Goal: Browse casually: Explore the website without a specific task or goal

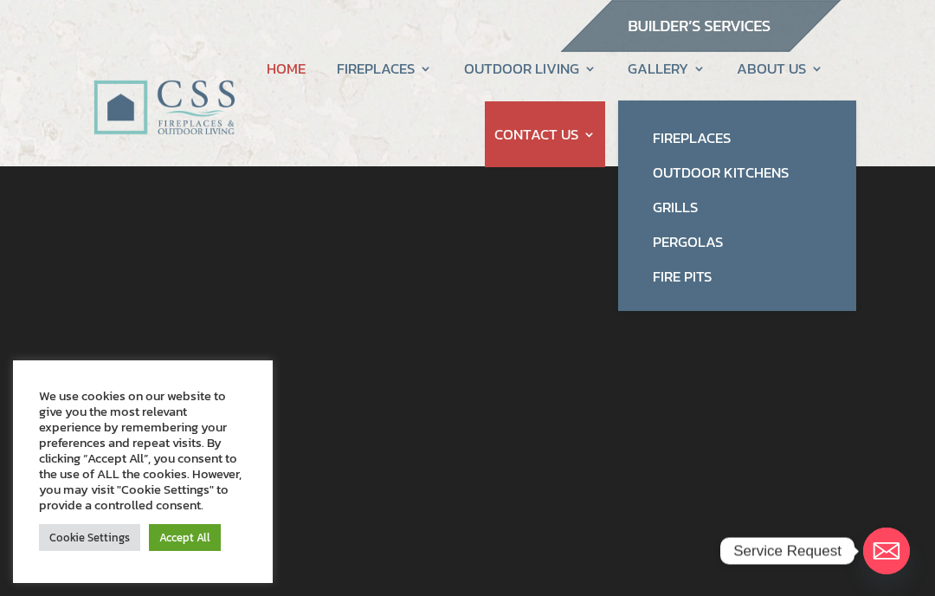
click at [687, 205] on link "Grills" at bounding box center [736, 207] width 203 height 35
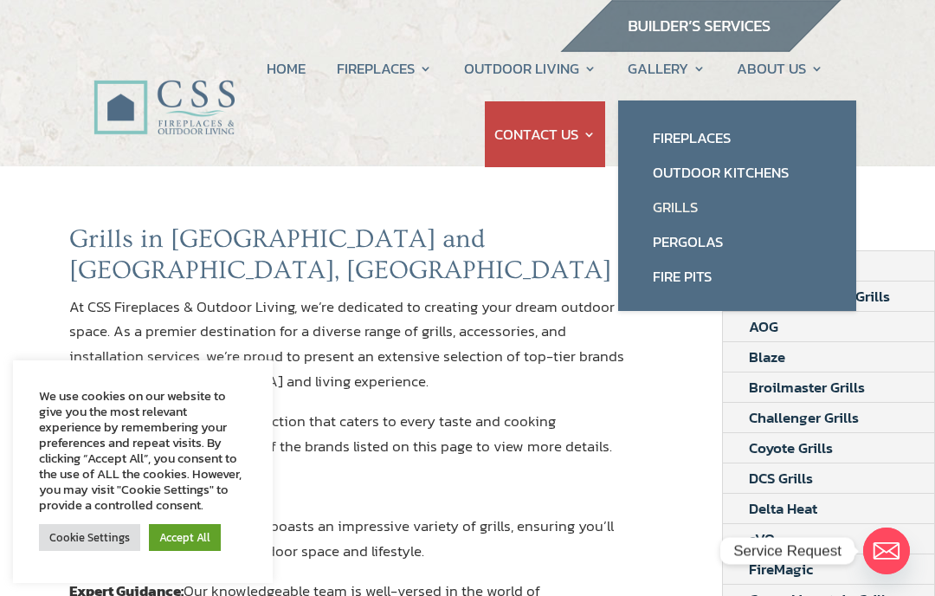
click at [765, 170] on link "Outdoor Kitchens" at bounding box center [736, 172] width 203 height 35
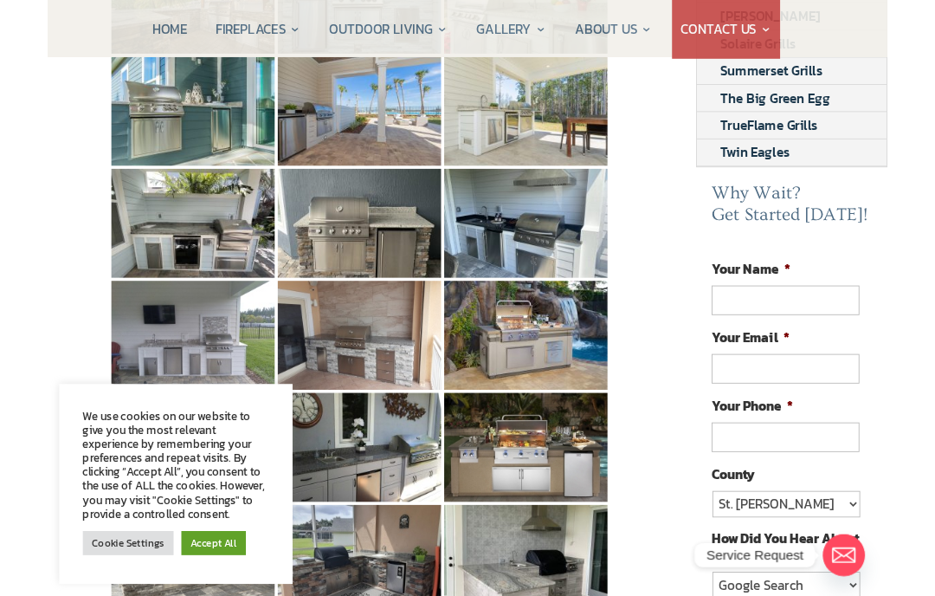
scroll to position [673, 0]
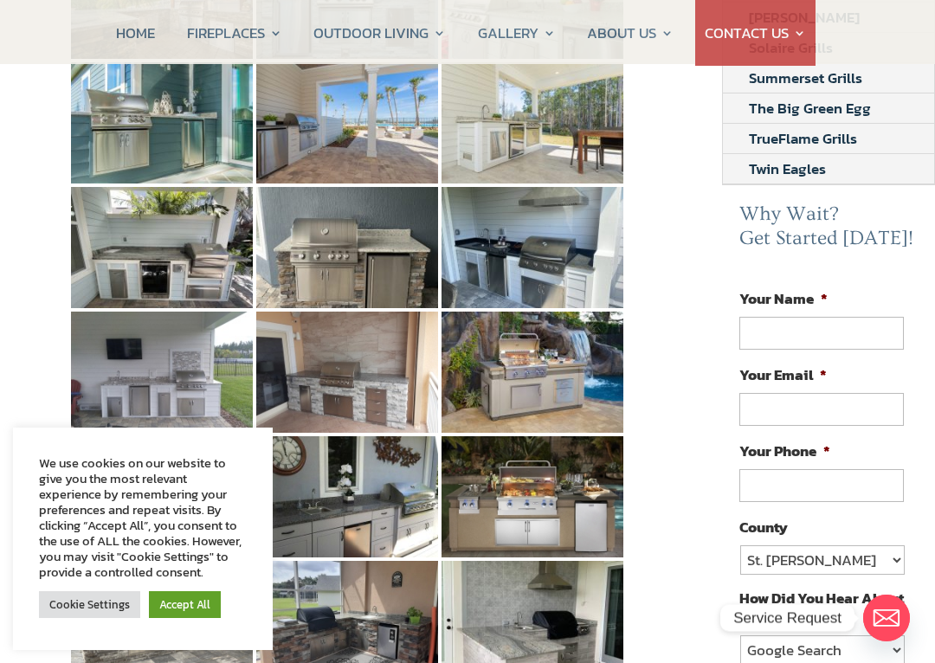
click at [560, 353] on img at bounding box center [533, 372] width 182 height 121
click at [366, 370] on img at bounding box center [347, 372] width 182 height 121
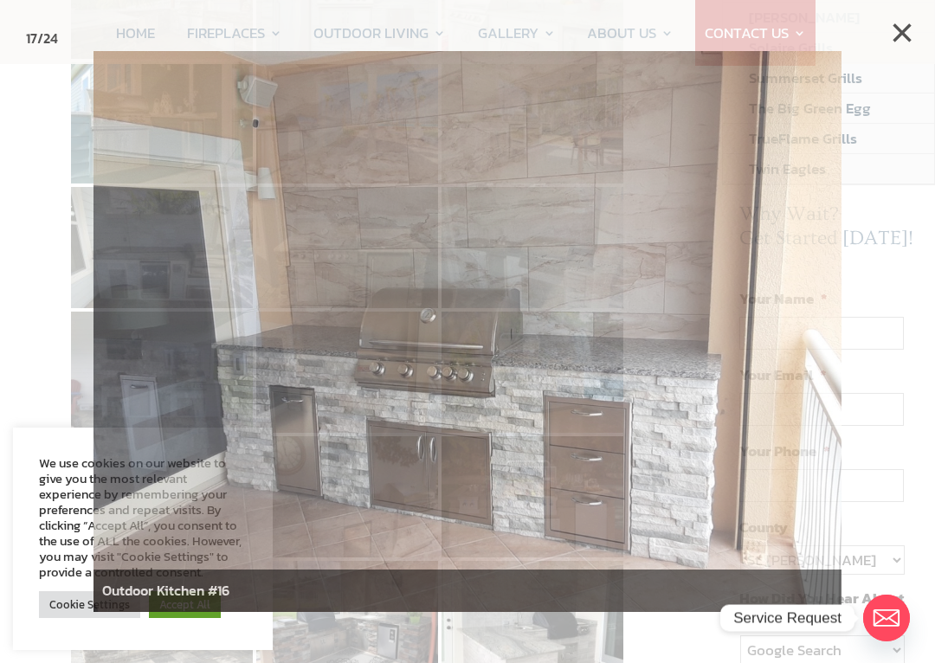
click at [901, 32] on button "×" at bounding box center [902, 33] width 38 height 38
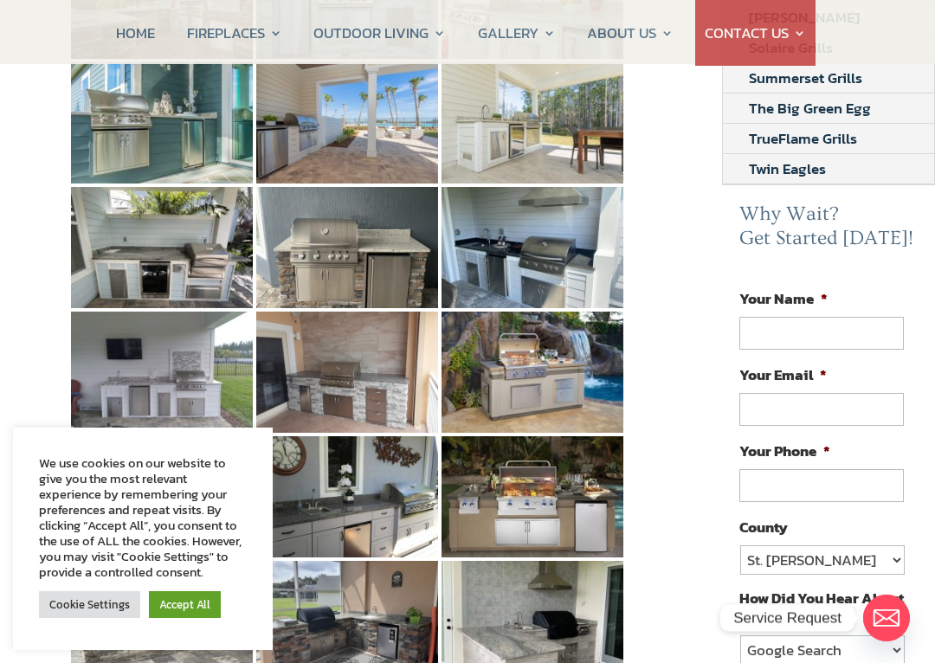
click at [558, 480] on img at bounding box center [533, 496] width 182 height 121
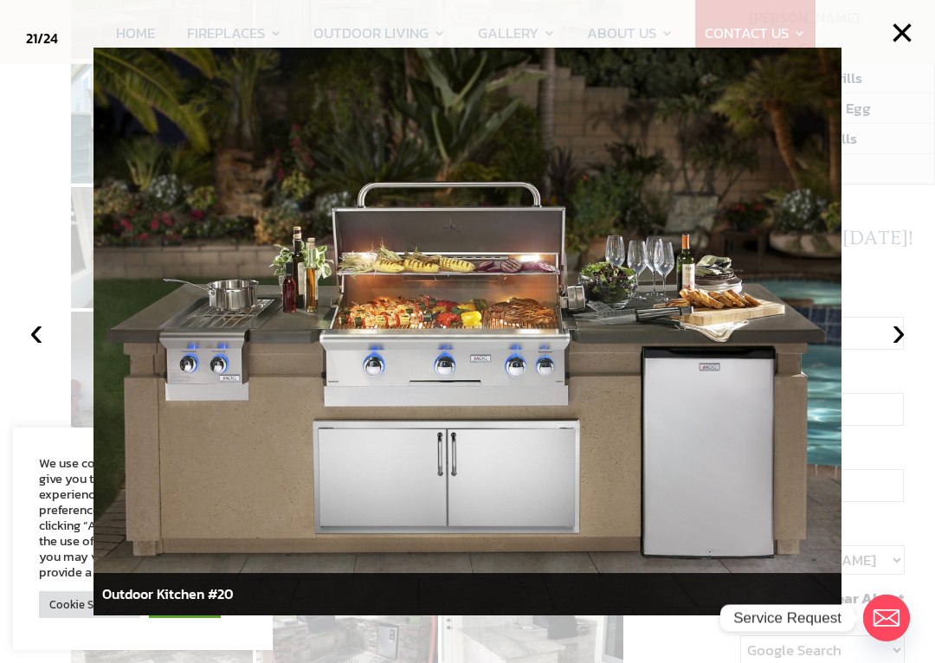
click at [893, 31] on button "×" at bounding box center [902, 33] width 38 height 38
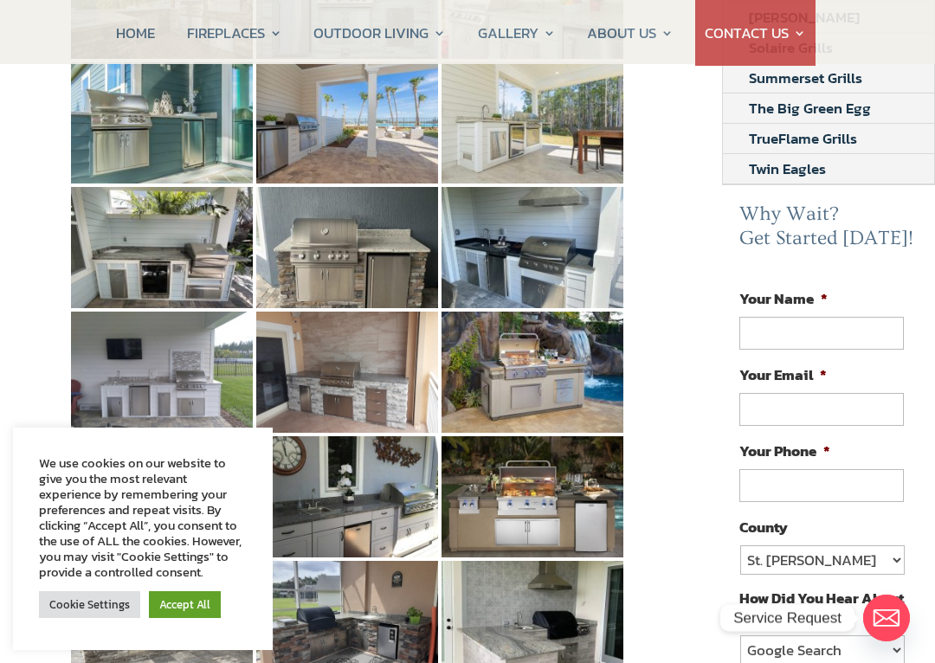
click at [553, 580] on img at bounding box center [533, 621] width 182 height 121
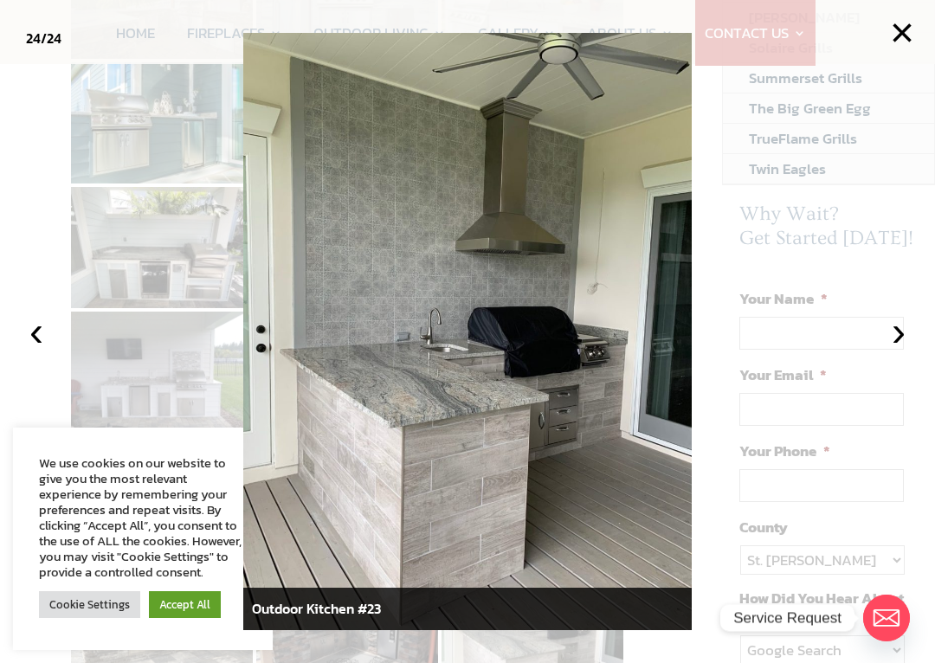
click at [908, 25] on button "×" at bounding box center [902, 33] width 38 height 38
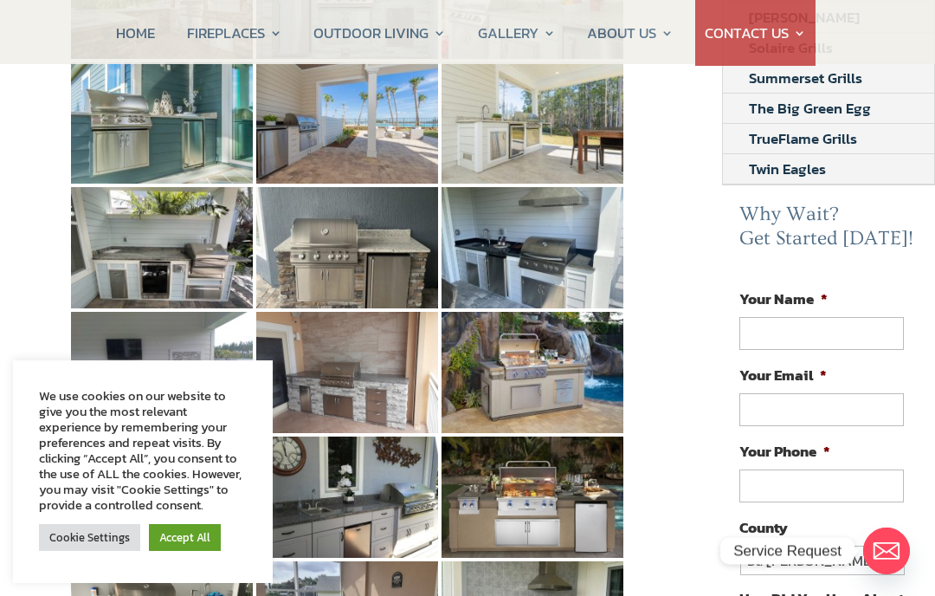
scroll to position [740, 0]
